Goal: Information Seeking & Learning: Learn about a topic

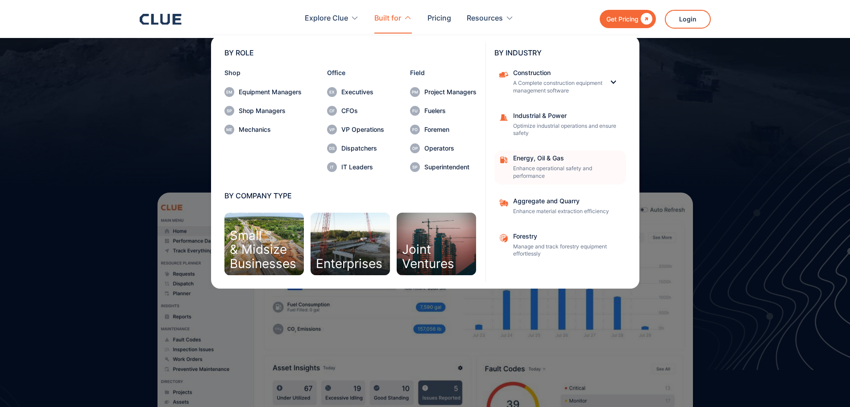
scroll to position [134, 0]
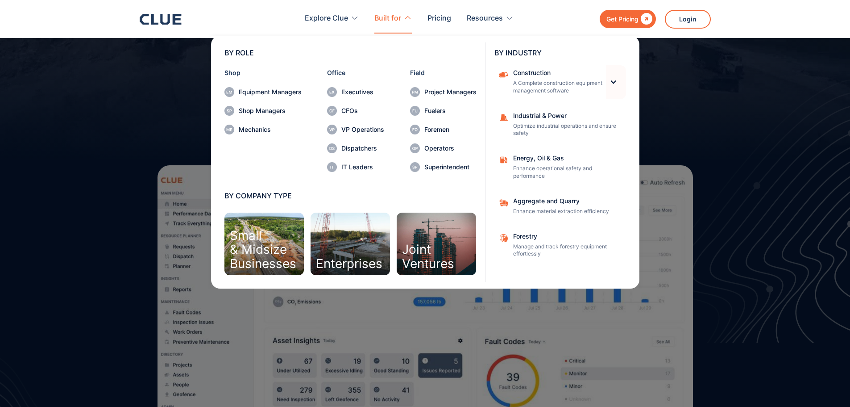
click at [611, 81] on div at bounding box center [614, 82] width 8 height 8
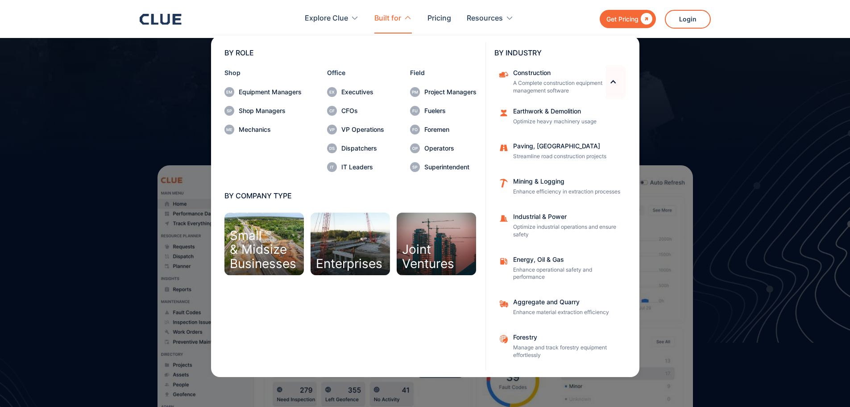
click at [611, 81] on div at bounding box center [614, 82] width 8 height 8
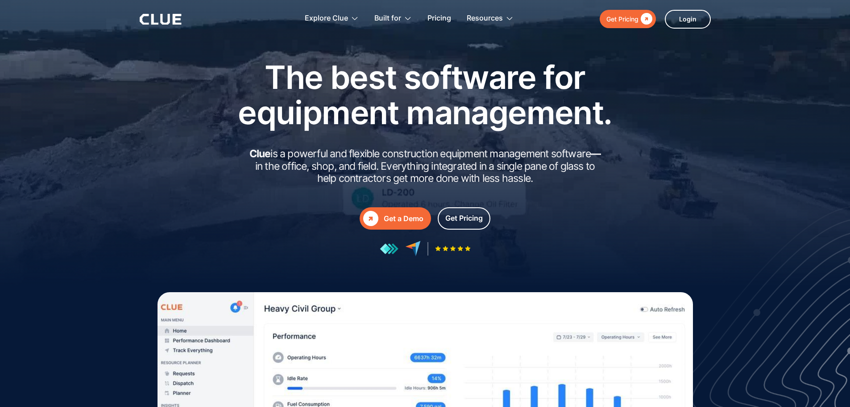
scroll to position [0, 0]
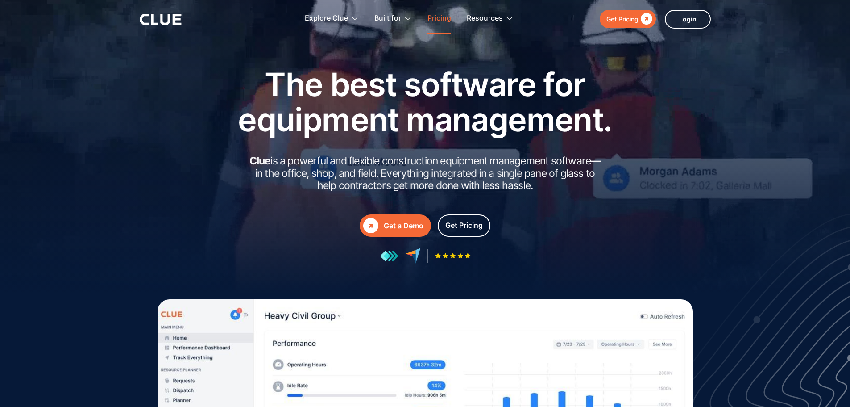
click at [445, 19] on link "Pricing" at bounding box center [440, 18] width 24 height 28
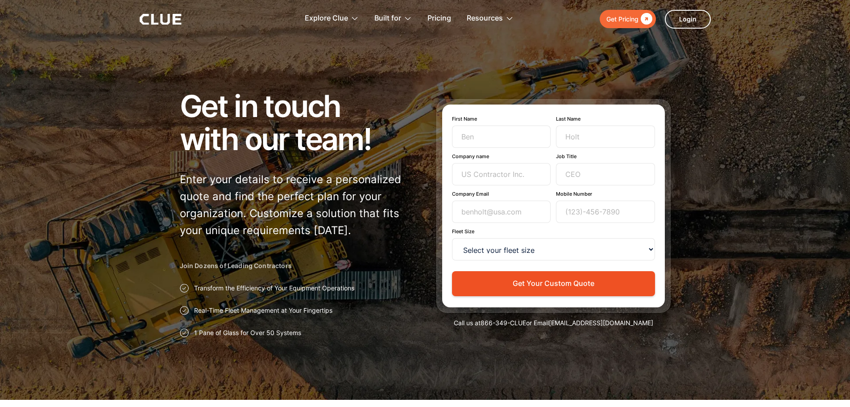
click at [395, 112] on h1 "Get in touch with our team!" at bounding box center [297, 122] width 234 height 66
